Goal: Task Accomplishment & Management: Use online tool/utility

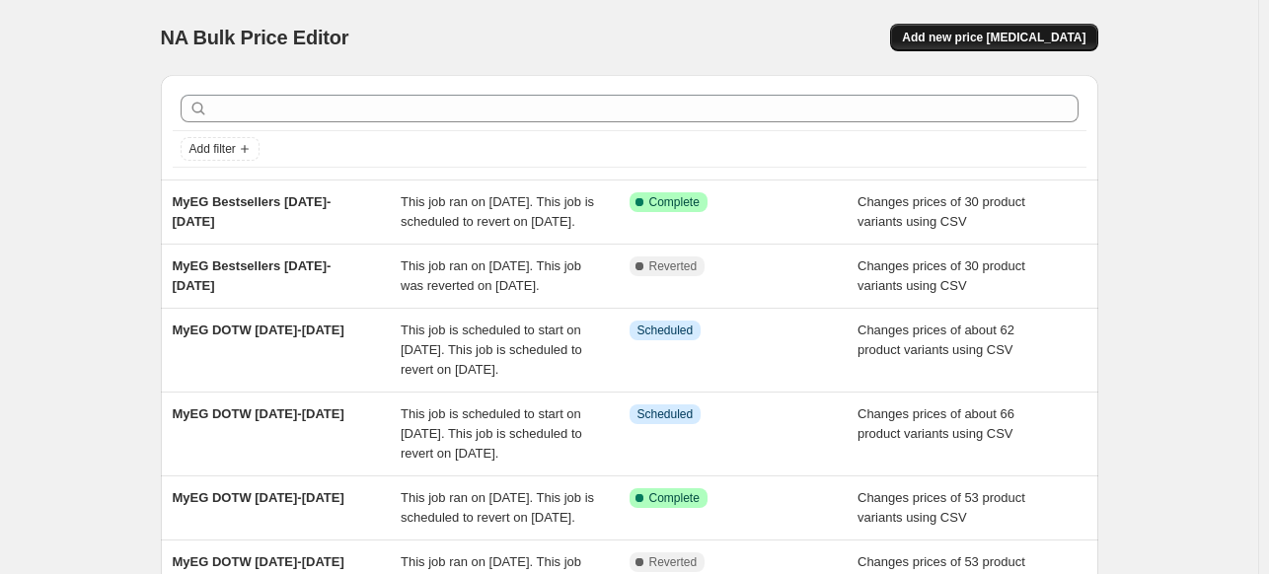
click at [994, 35] on span "Add new price [MEDICAL_DATA]" at bounding box center [993, 38] width 183 height 16
select select "percentage"
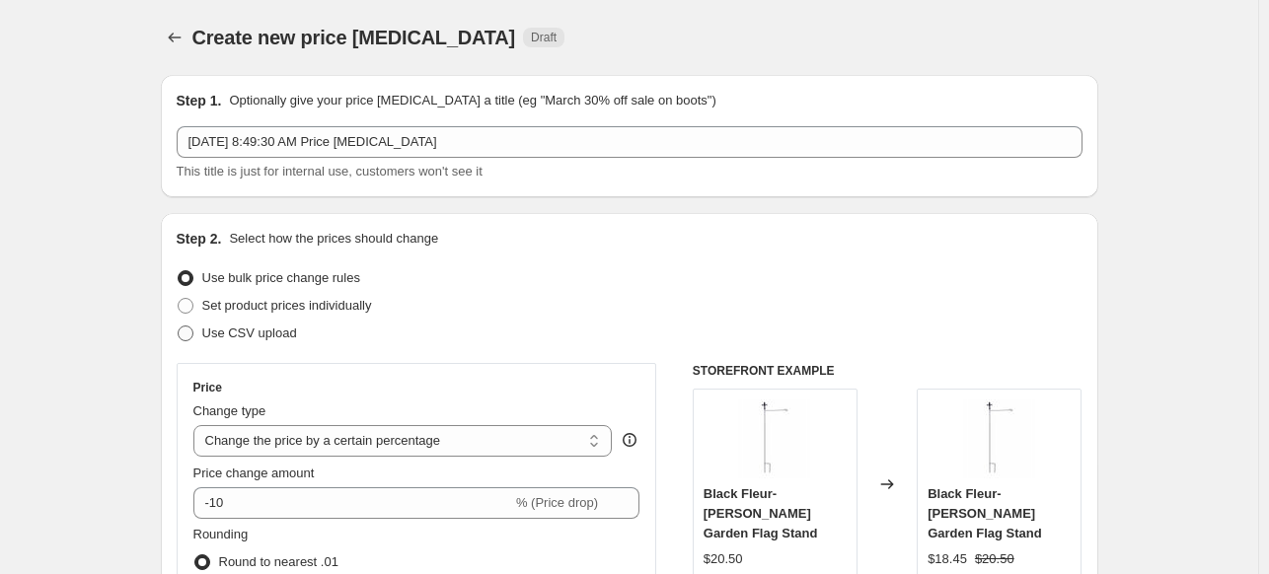
click at [192, 330] on span at bounding box center [186, 334] width 16 height 16
click at [179, 327] on input "Use CSV upload" at bounding box center [178, 326] width 1 height 1
radio input "true"
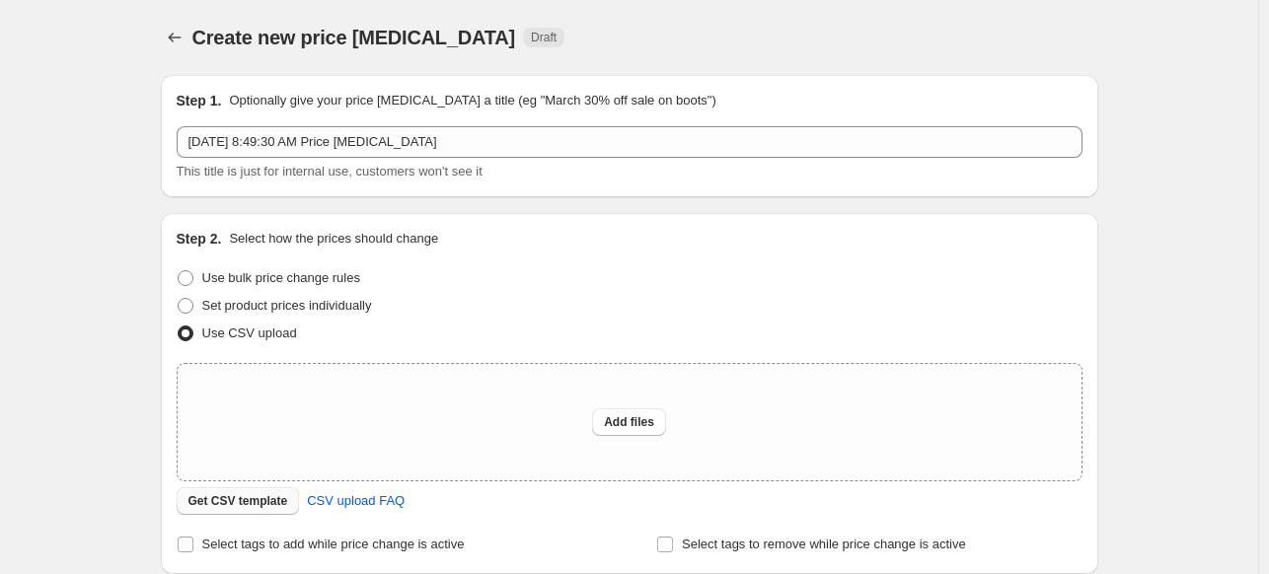
click at [263, 507] on span "Get CSV template" at bounding box center [238, 501] width 100 height 16
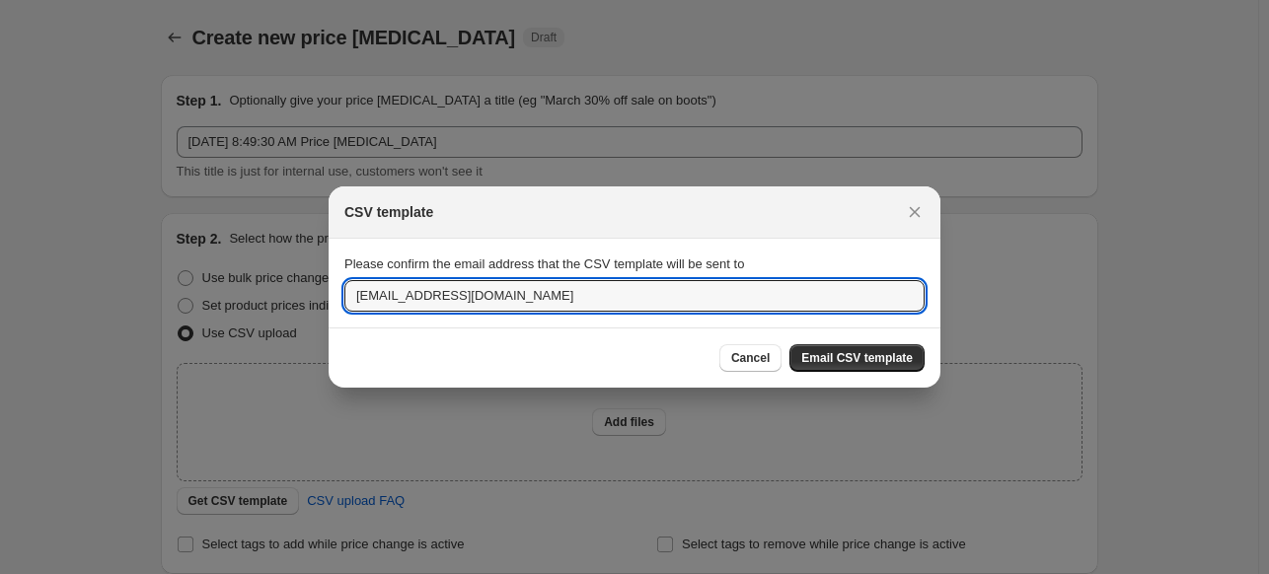
drag, startPoint x: 525, startPoint y: 299, endPoint x: 255, endPoint y: 309, distance: 269.5
type input "[EMAIL_ADDRESS][DOMAIN_NAME]"
click at [859, 359] on span "Email CSV template" at bounding box center [856, 358] width 111 height 16
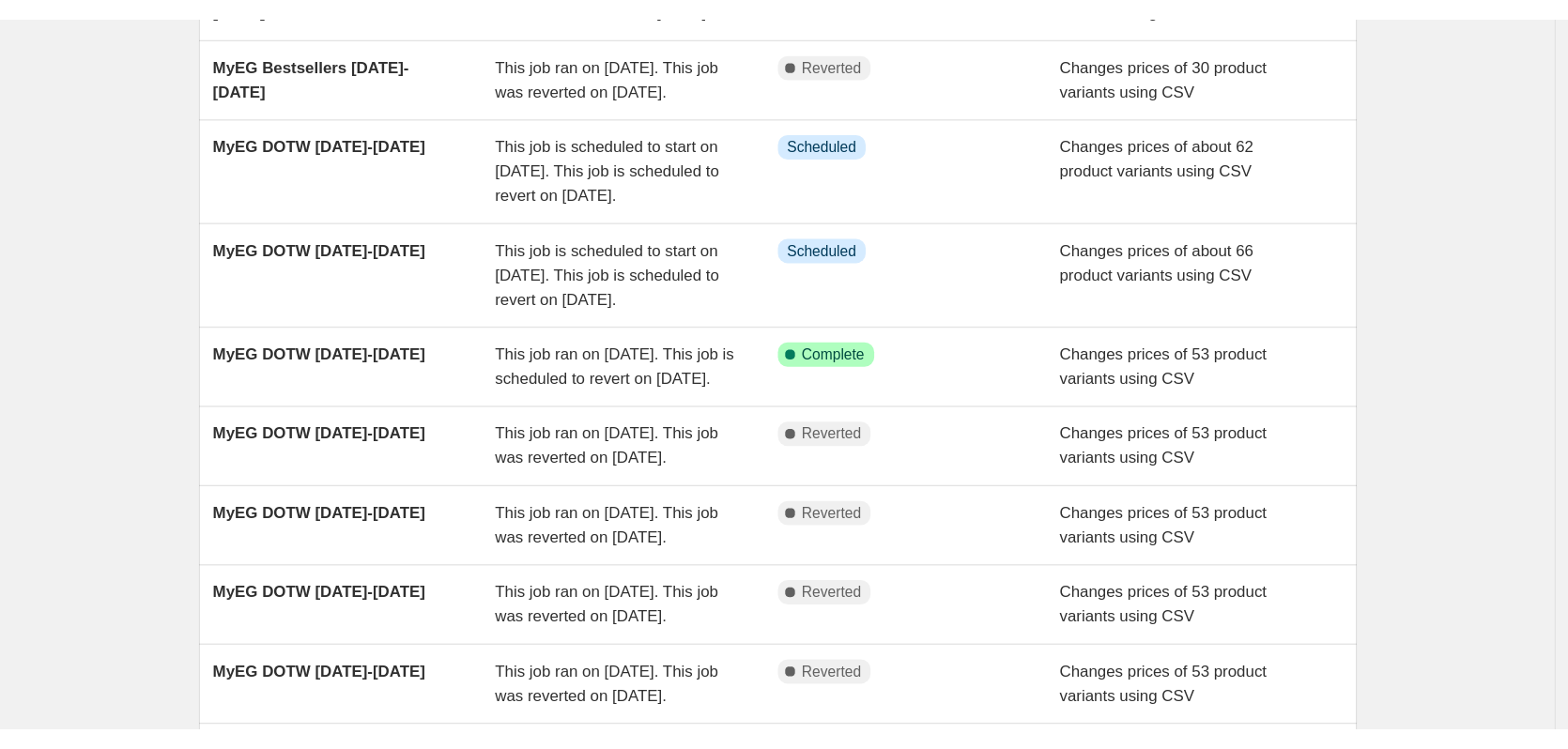
scroll to position [187, 0]
